Goal: Information Seeking & Learning: Find specific fact

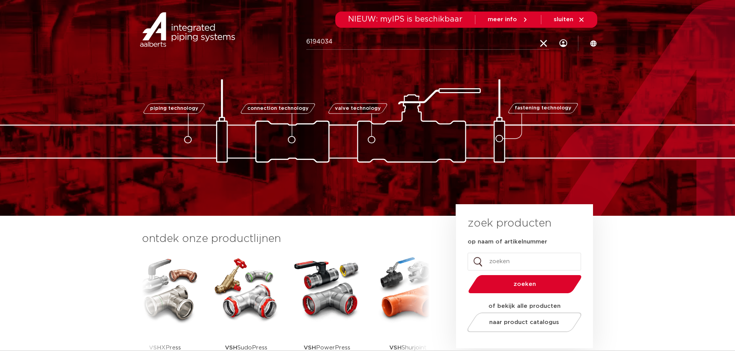
type input "6194034"
click button "Zoeken" at bounding box center [0, 0] width 0 height 0
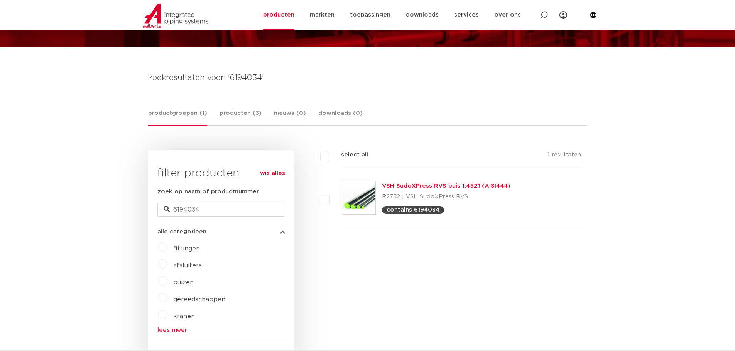
click at [410, 182] on div "VSH SudoXPress RVS buis 1.4521 (AISI444) R2752 | VSH SudoXPress RVS contains 61…" at bounding box center [446, 198] width 128 height 32
click at [409, 185] on link "VSH SudoXPress RVS buis 1.4521 (AISI444)" at bounding box center [446, 186] width 128 height 6
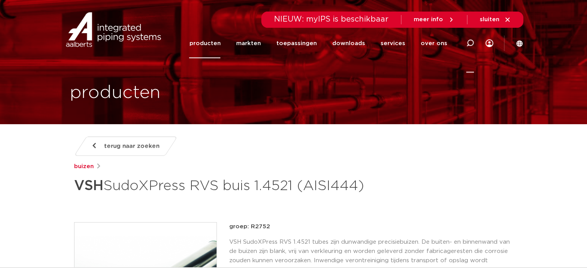
click at [472, 40] on icon at bounding box center [470, 43] width 8 height 8
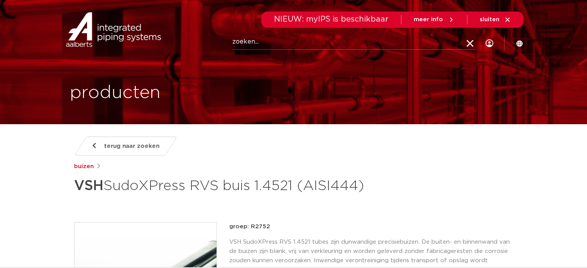
paste input "82851"
type input "82851"
click button "Zoeken" at bounding box center [0, 0] width 0 height 0
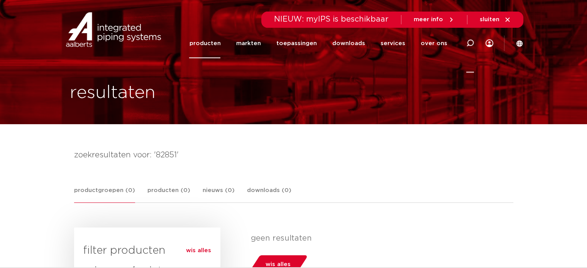
click at [470, 40] on icon at bounding box center [469, 43] width 9 height 9
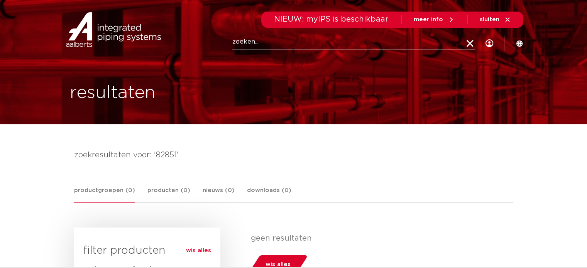
paste input "BZ210250000"
type input "BZ210250000"
click button "Zoeken" at bounding box center [0, 0] width 0 height 0
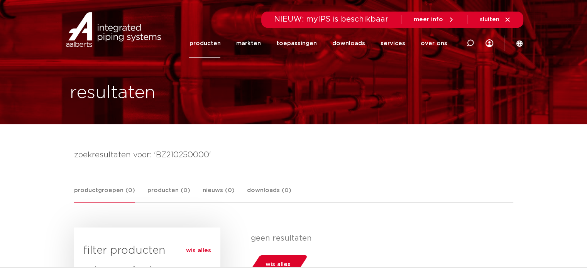
click at [465, 47] on div at bounding box center [469, 43] width 31 height 59
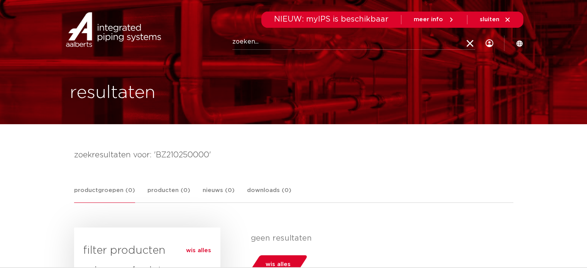
paste input "82851"
type input "82851"
click button "Zoeken" at bounding box center [0, 0] width 0 height 0
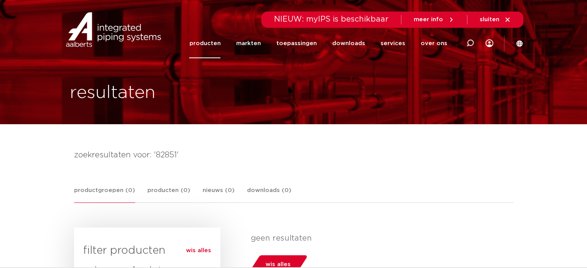
click at [312, 64] on div "resultaten" at bounding box center [293, 62] width 459 height 124
click at [468, 43] on icon at bounding box center [469, 43] width 9 height 9
paste input "82851"
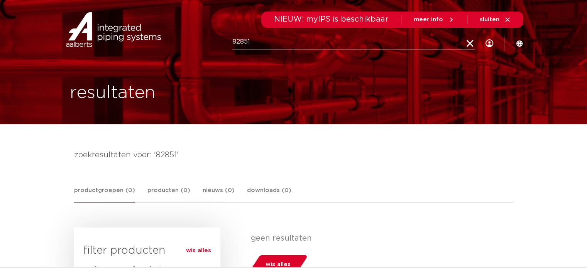
click at [235, 40] on input "82851" at bounding box center [353, 41] width 243 height 15
type input "082851"
click button "Zoeken" at bounding box center [0, 0] width 0 height 0
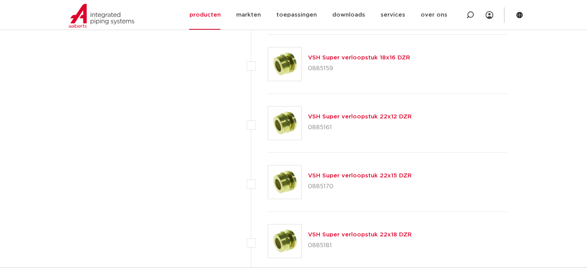
scroll to position [579, 0]
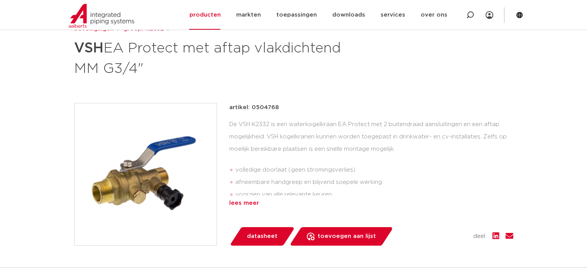
scroll to position [154, 0]
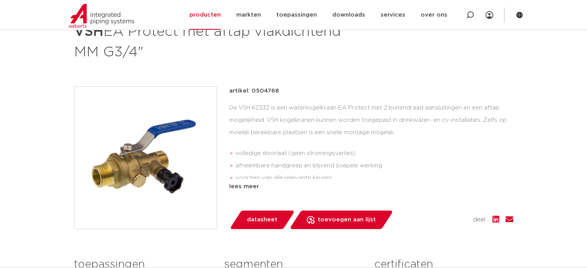
click at [267, 89] on p "artikel: 0504768" at bounding box center [254, 90] width 50 height 9
click at [267, 90] on p "artikel: 0504768" at bounding box center [254, 90] width 50 height 9
copy p "0504768"
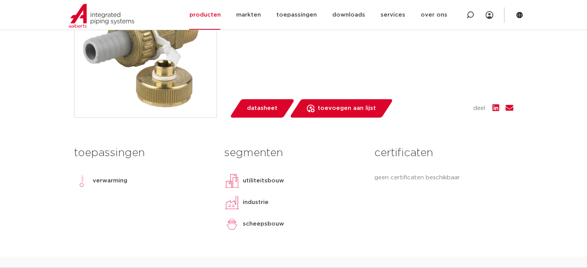
scroll to position [193, 0]
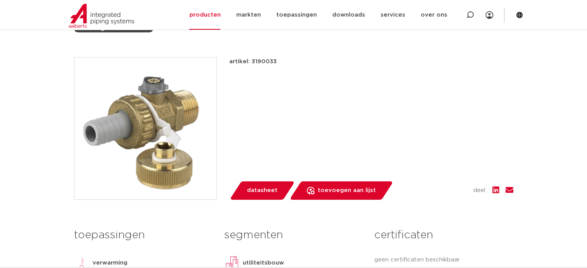
click at [281, 61] on div "artikel: 3190033" at bounding box center [371, 61] width 284 height 9
drag, startPoint x: 274, startPoint y: 60, endPoint x: 251, endPoint y: 62, distance: 23.6
click at [251, 62] on p "artikel: 3190033" at bounding box center [252, 61] width 47 height 9
copy p "3190033"
